Goal: Check status

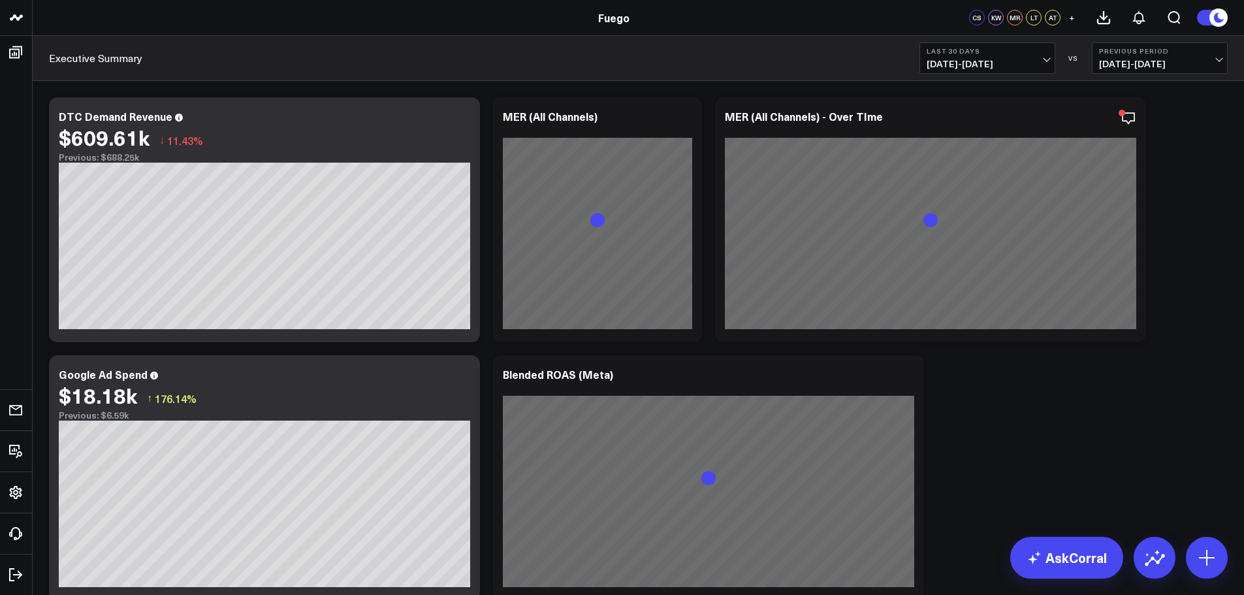
click at [1031, 52] on b "Last 30 Days" at bounding box center [987, 51] width 121 height 8
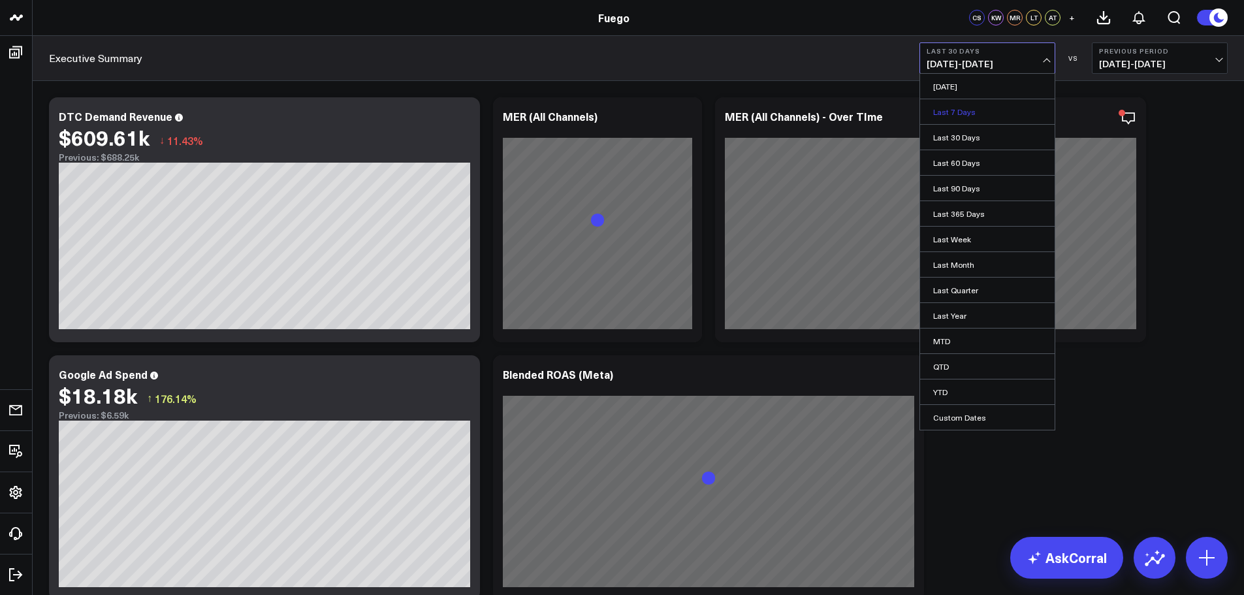
click at [982, 110] on link "Last 7 Days" at bounding box center [987, 111] width 135 height 25
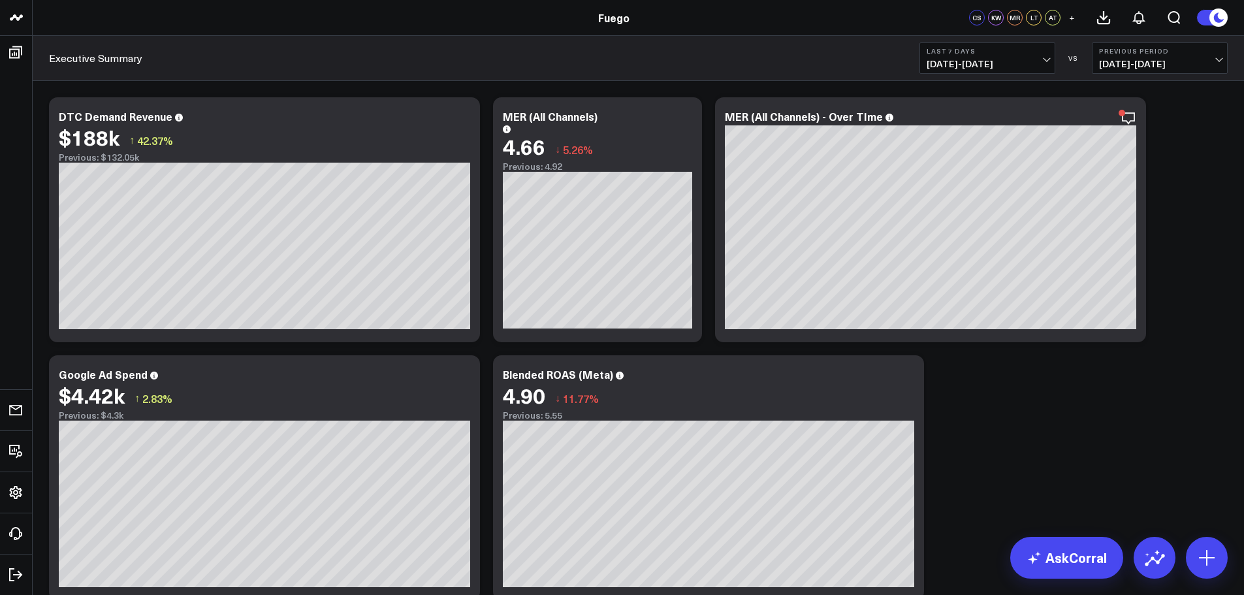
click at [1048, 63] on button "Last 7 Days [DATE] - [DATE]" at bounding box center [988, 57] width 136 height 31
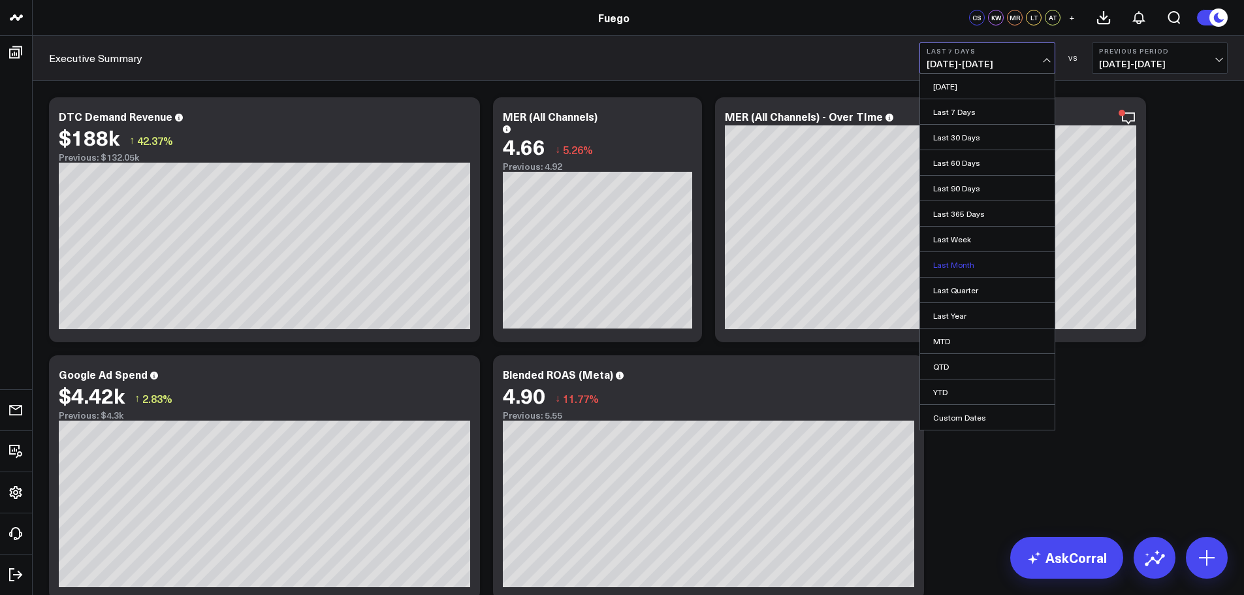
click at [985, 263] on link "Last Month" at bounding box center [987, 264] width 135 height 25
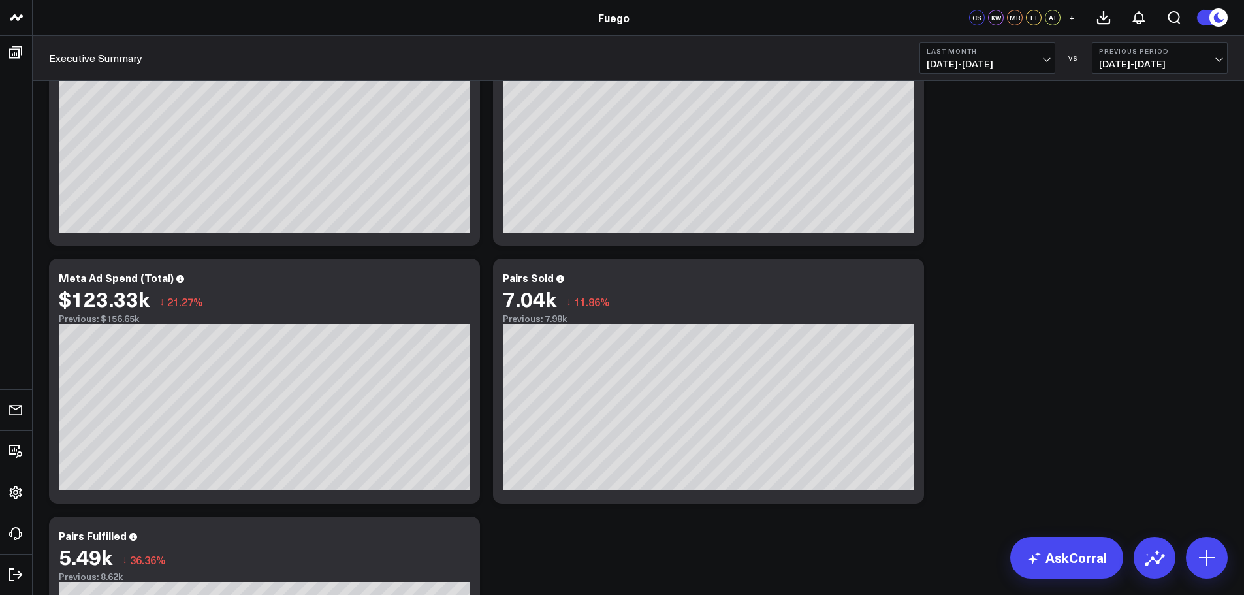
scroll to position [327, 0]
